Goal: Task Accomplishment & Management: Manage account settings

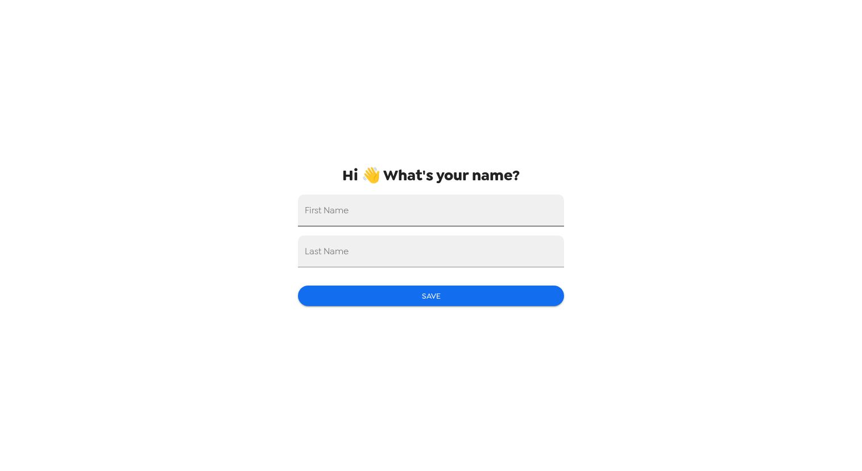
click at [401, 204] on input "First Name" at bounding box center [431, 211] width 266 height 32
type input "Cullum"
click at [375, 243] on input "Last Name" at bounding box center [431, 251] width 266 height 32
type input "Cantu"
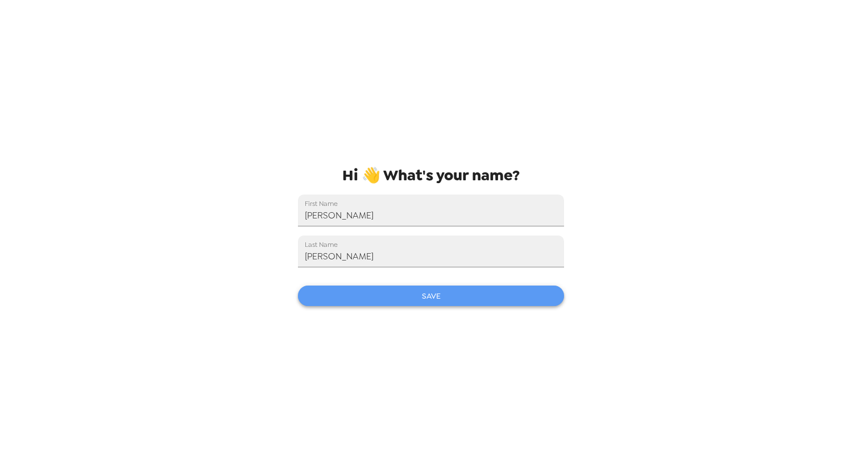
click at [373, 300] on button "Save" at bounding box center [431, 296] width 266 height 21
